Goal: Book appointment/travel/reservation

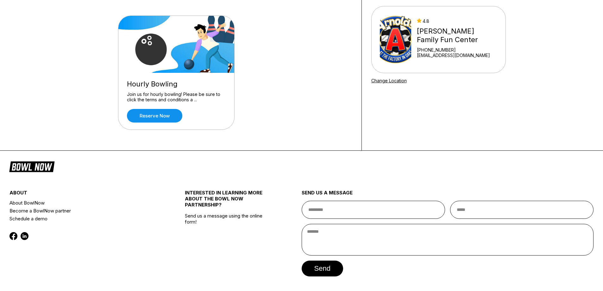
scroll to position [73, 0]
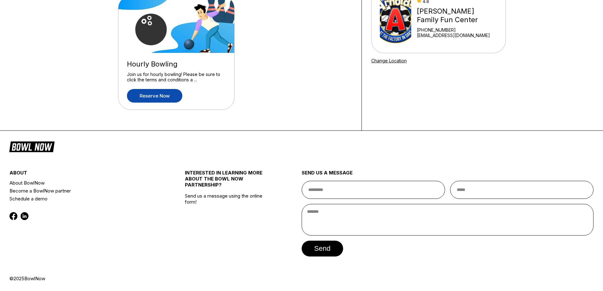
click at [147, 95] on link "Reserve now" at bounding box center [154, 96] width 55 height 14
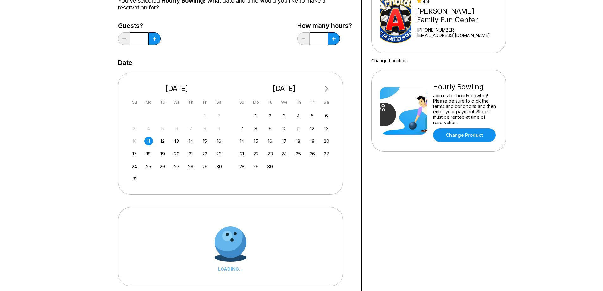
scroll to position [0, 0]
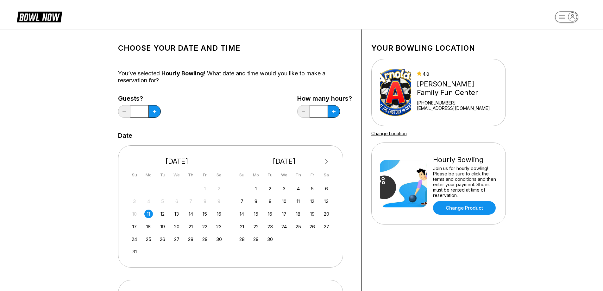
click at [149, 212] on div "11" at bounding box center [148, 214] width 9 height 9
click at [156, 109] on button at bounding box center [155, 111] width 12 height 13
type input "*"
click at [161, 113] on button at bounding box center [155, 111] width 12 height 13
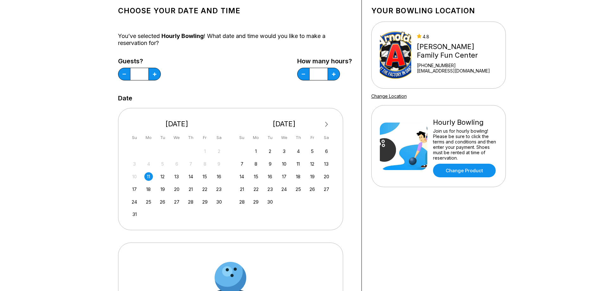
scroll to position [53, 0]
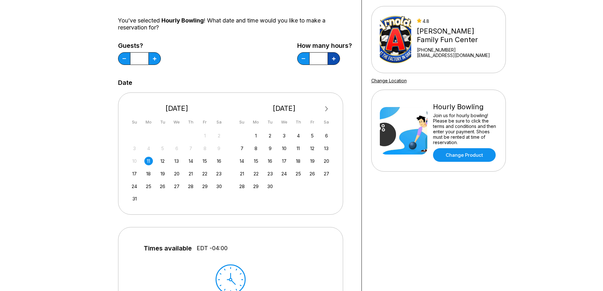
click at [161, 60] on button at bounding box center [155, 58] width 12 height 13
type input "*"
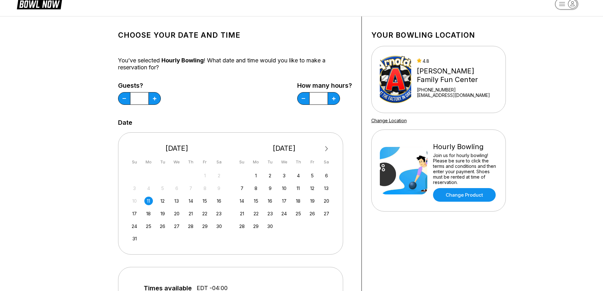
scroll to position [0, 0]
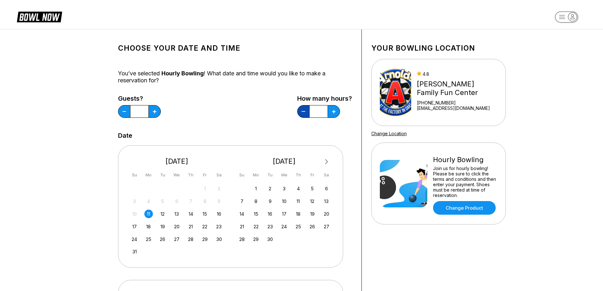
click at [130, 111] on button at bounding box center [124, 111] width 12 height 13
click at [130, 112] on button at bounding box center [124, 111] width 12 height 13
type input "*"
